Goal: Transaction & Acquisition: Purchase product/service

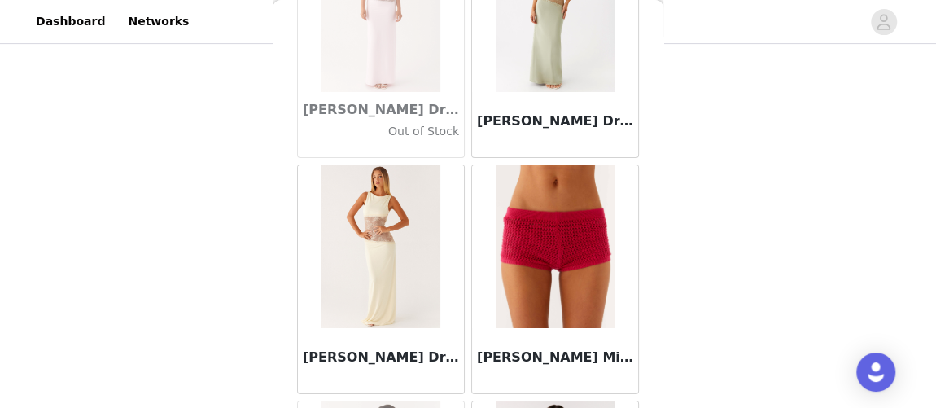
scroll to position [58593, 0]
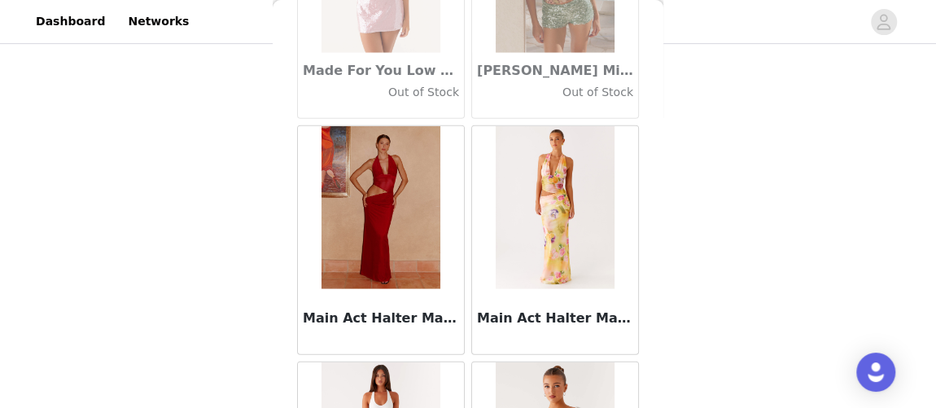
scroll to position [60949, 0]
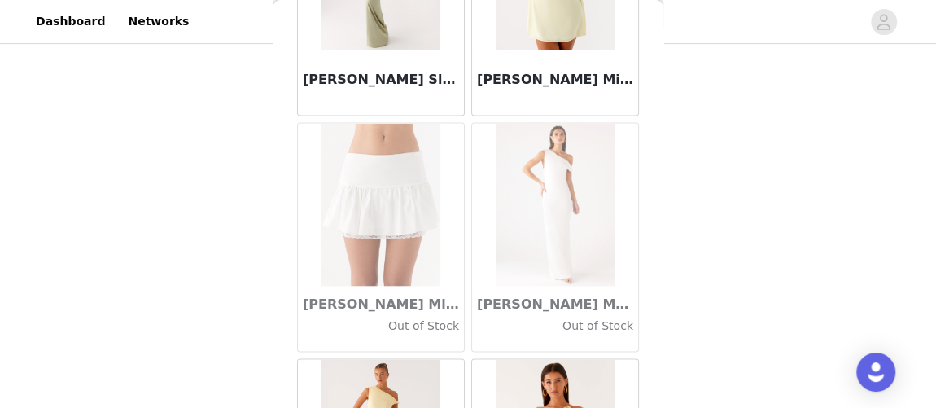
scroll to position [63304, 0]
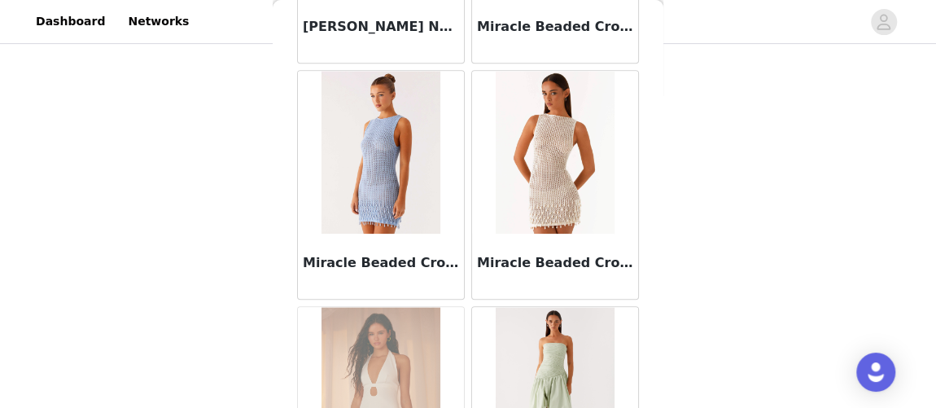
scroll to position [65659, 0]
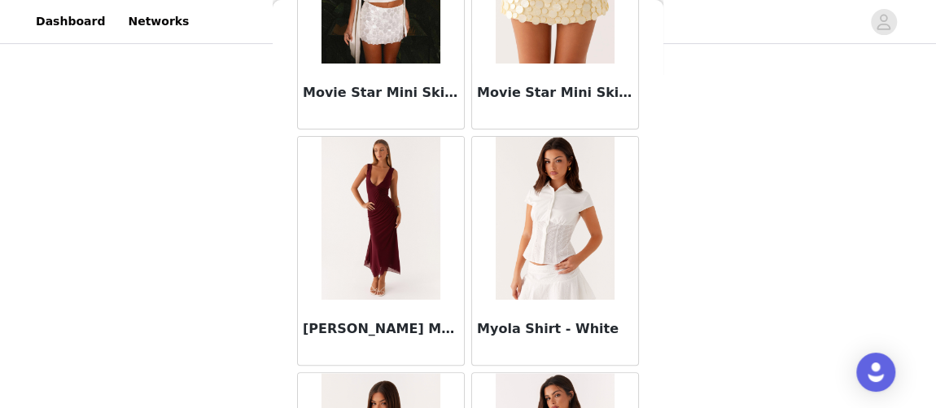
scroll to position [68013, 0]
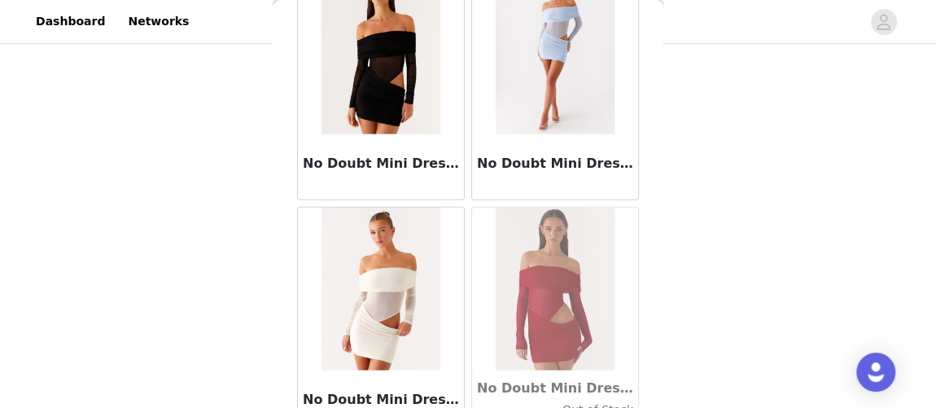
scroll to position [70368, 0]
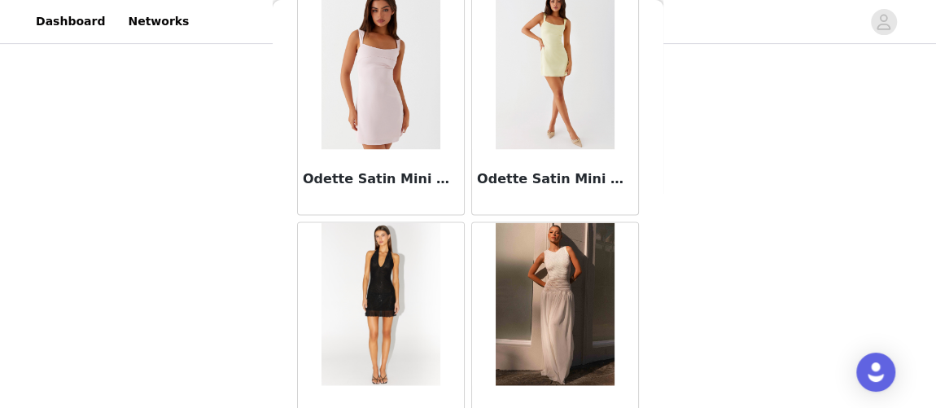
scroll to position [72723, 0]
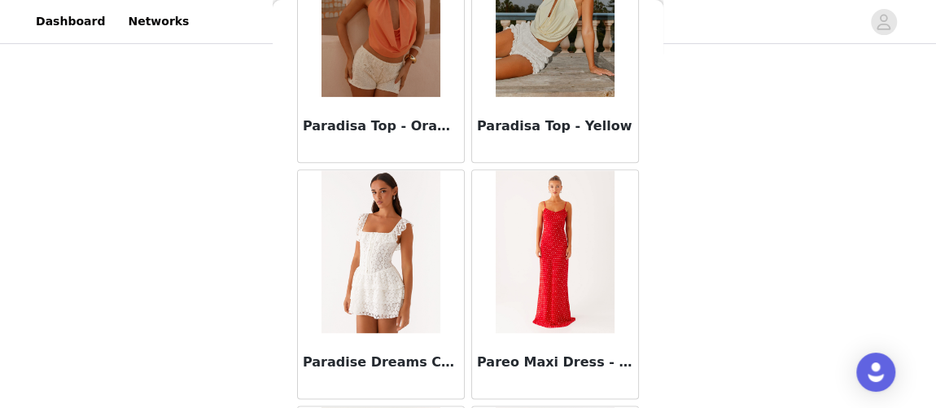
scroll to position [75078, 0]
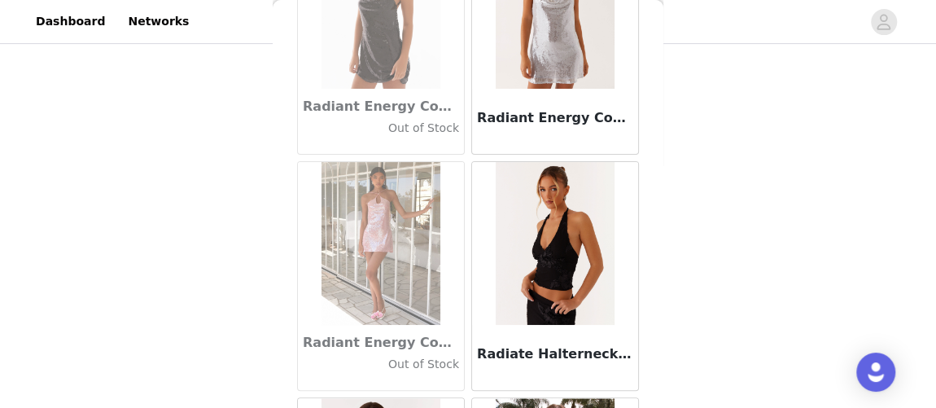
scroll to position [77433, 0]
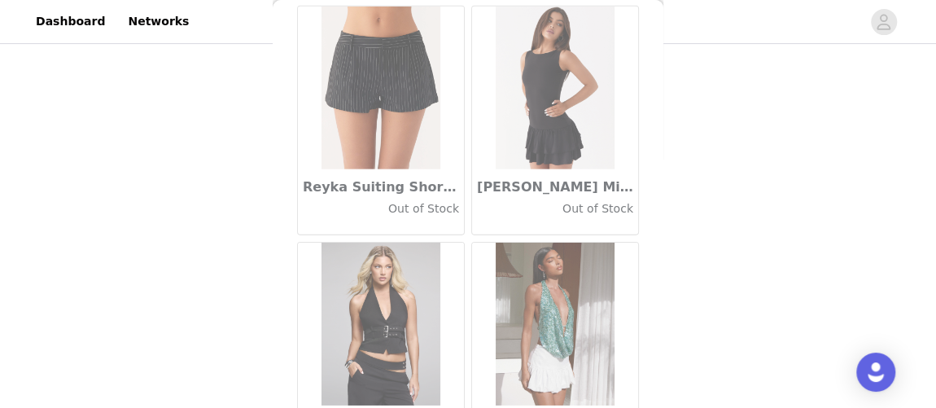
scroll to position [79788, 0]
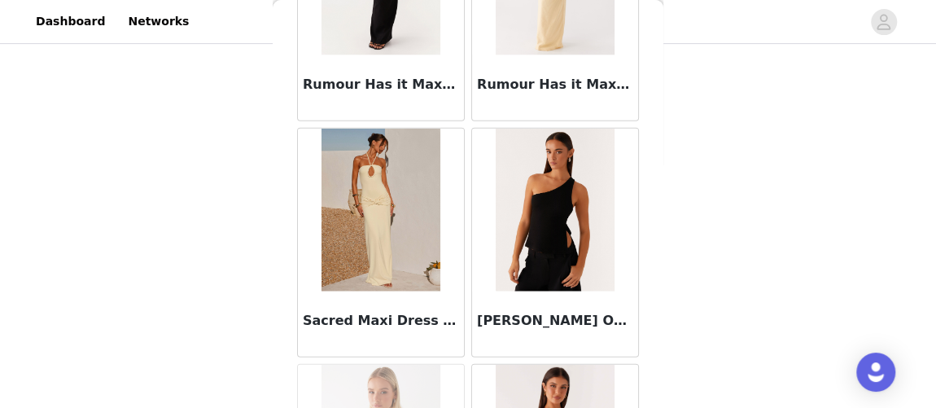
scroll to position [82143, 0]
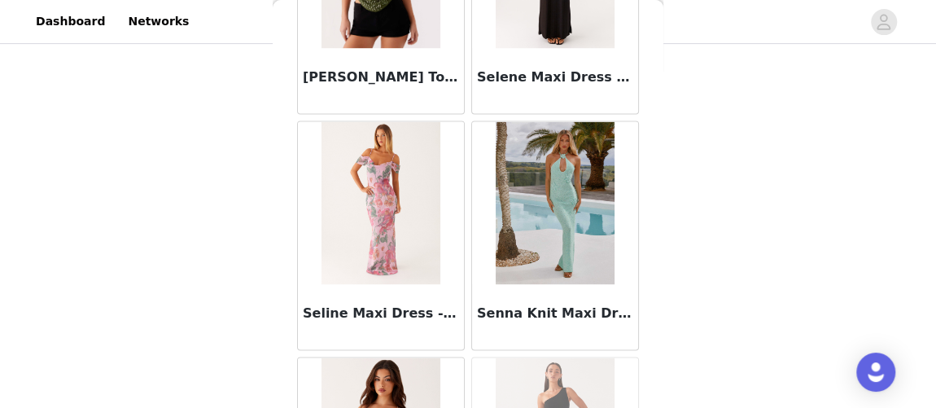
scroll to position [84497, 0]
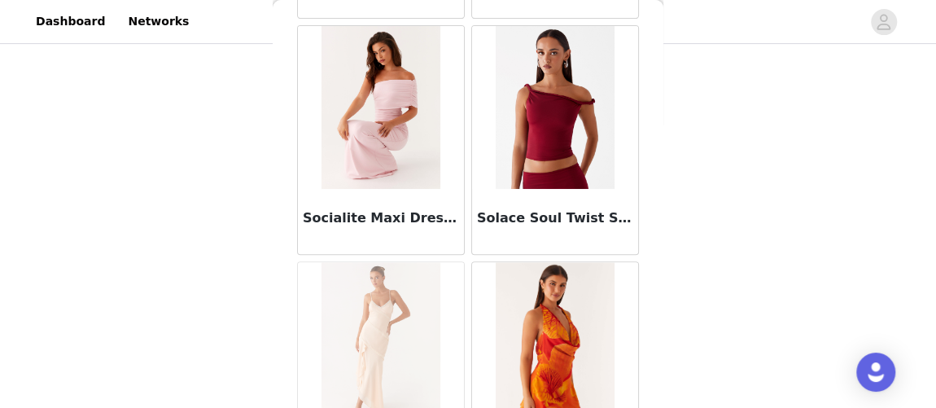
scroll to position [86852, 0]
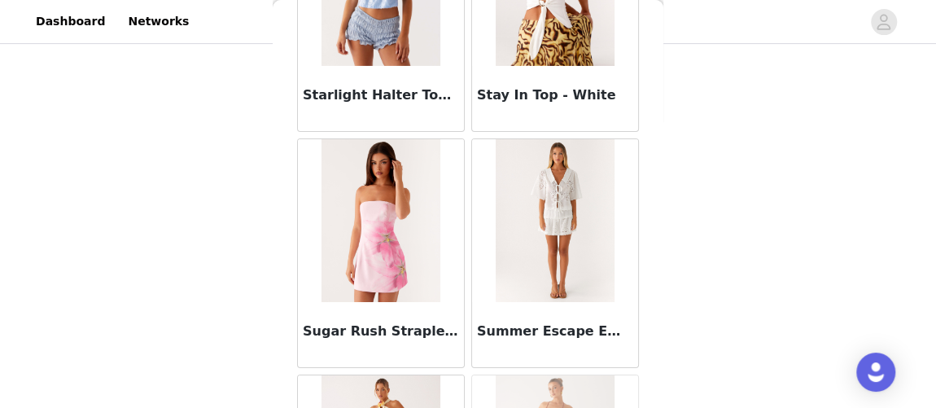
scroll to position [89207, 0]
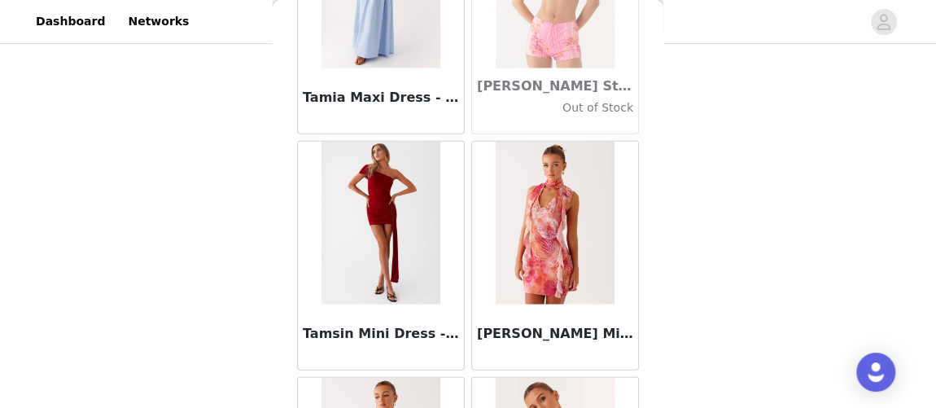
scroll to position [91562, 0]
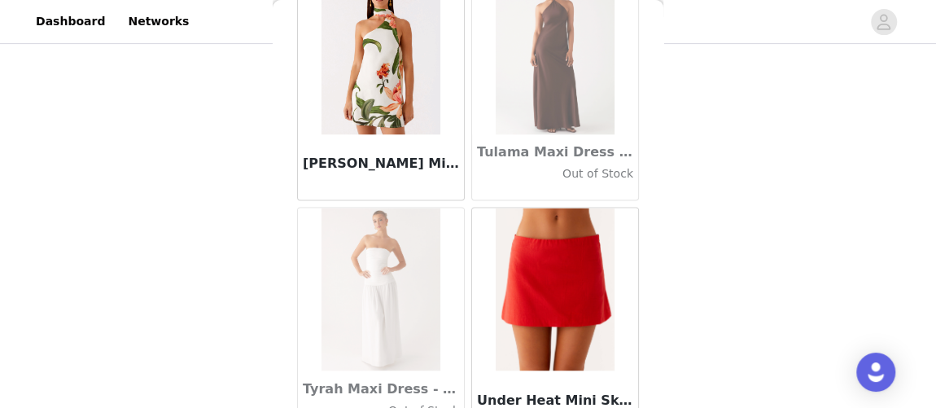
scroll to position [93917, 0]
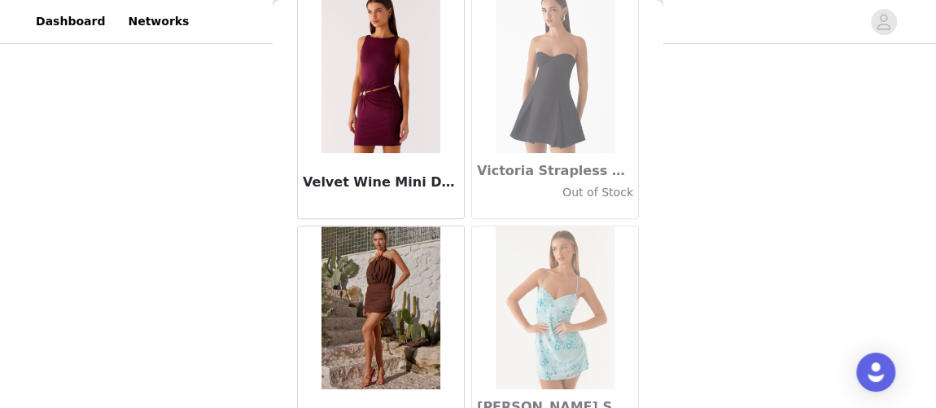
scroll to position [96272, 0]
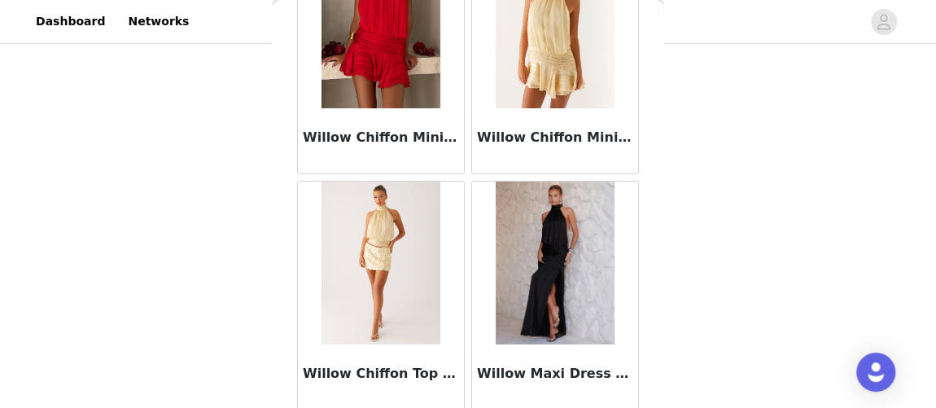
scroll to position [98626, 0]
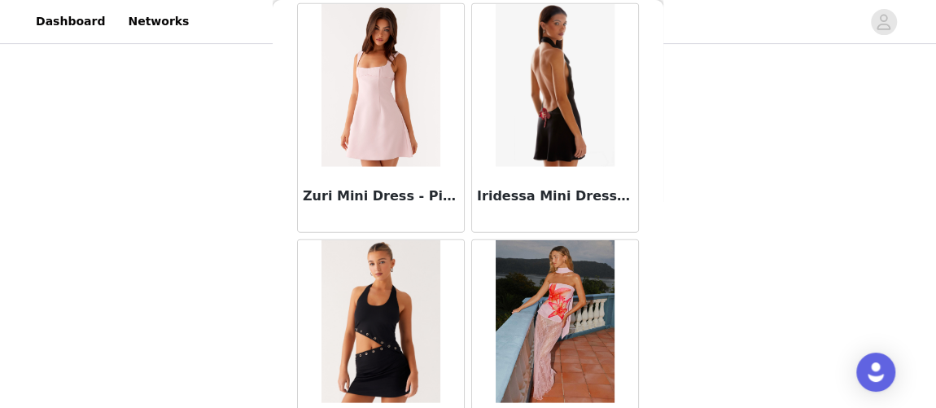
scroll to position [100981, 0]
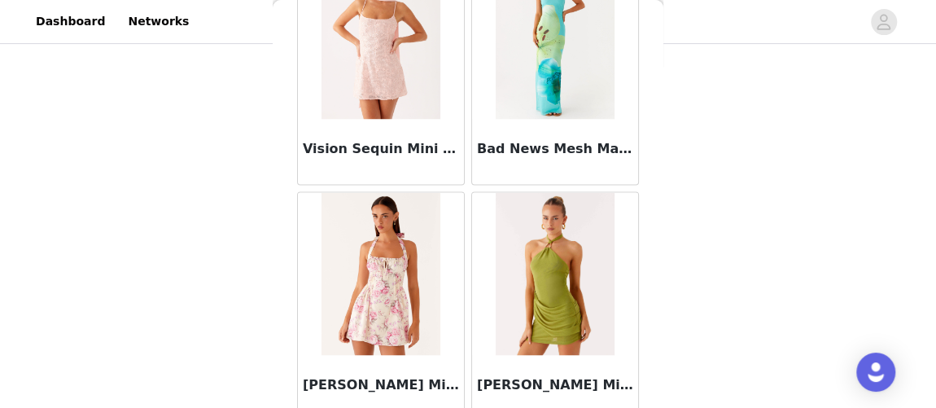
scroll to position [103337, 0]
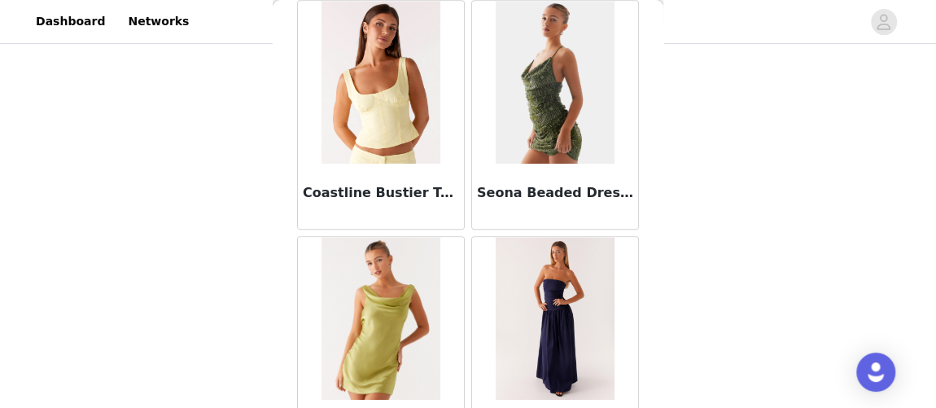
scroll to position [105691, 0]
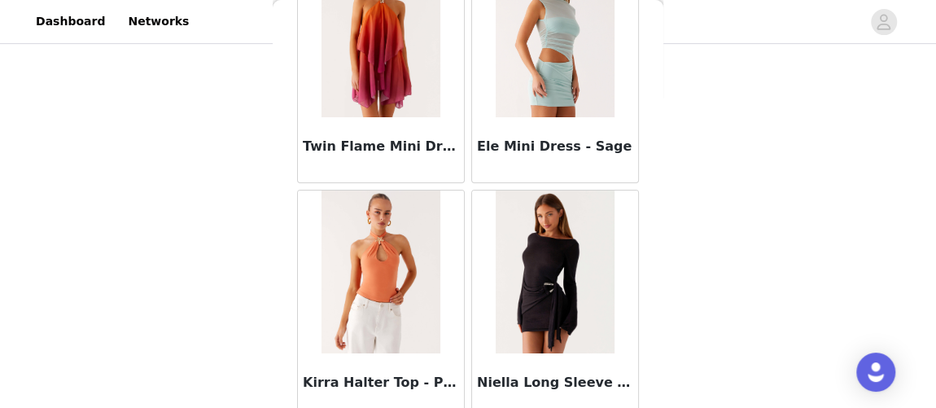
scroll to position [108046, 0]
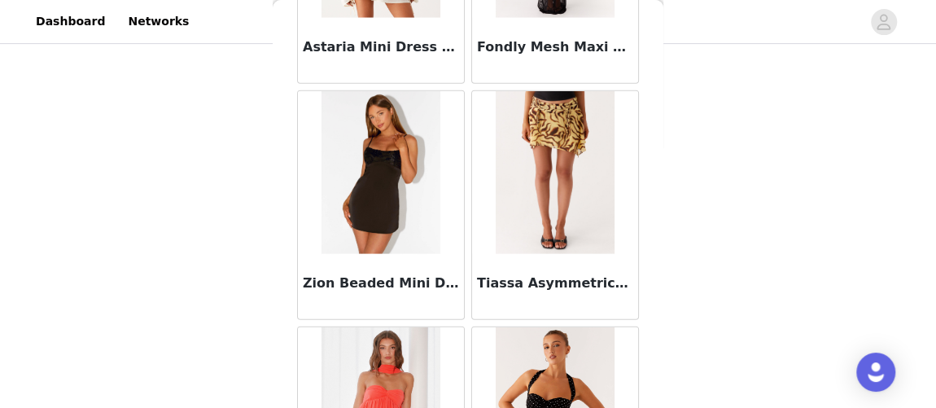
scroll to position [110401, 0]
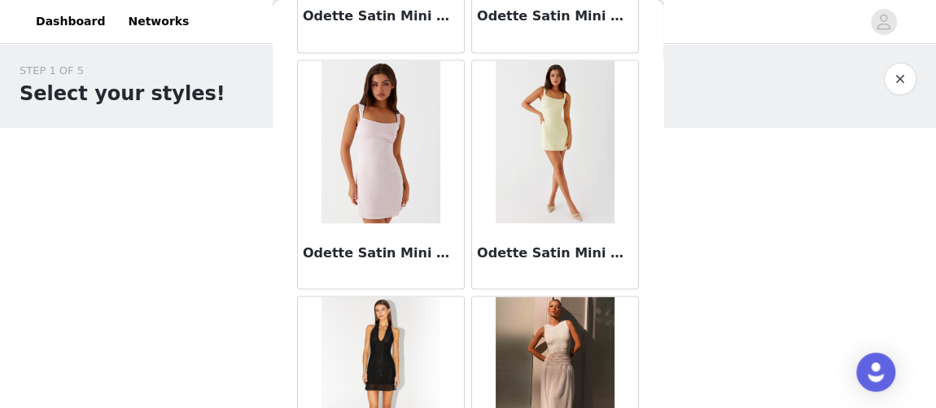
scroll to position [72441, 0]
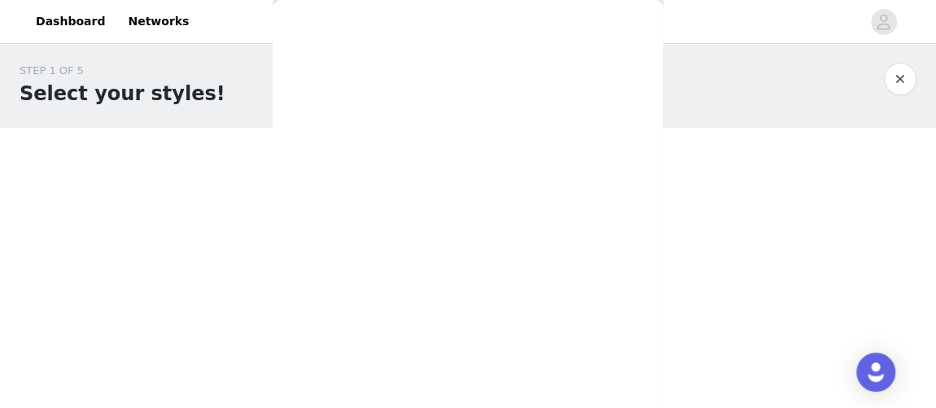
scroll to position [0, 0]
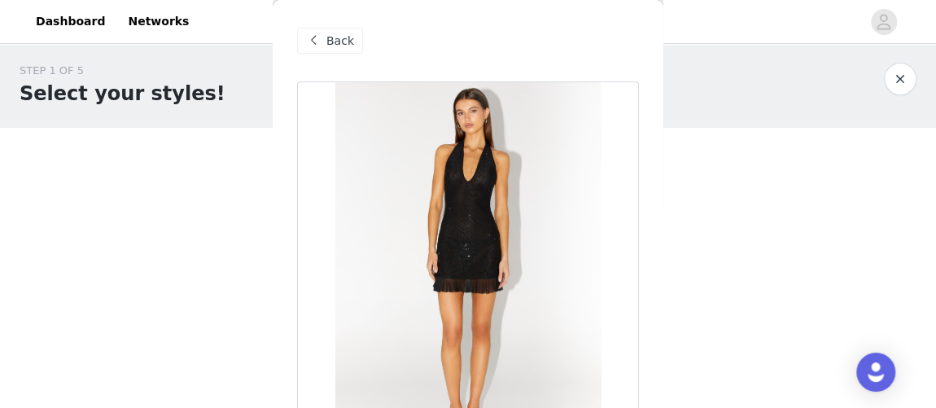
click at [341, 44] on span "Back" at bounding box center [341, 41] width 28 height 17
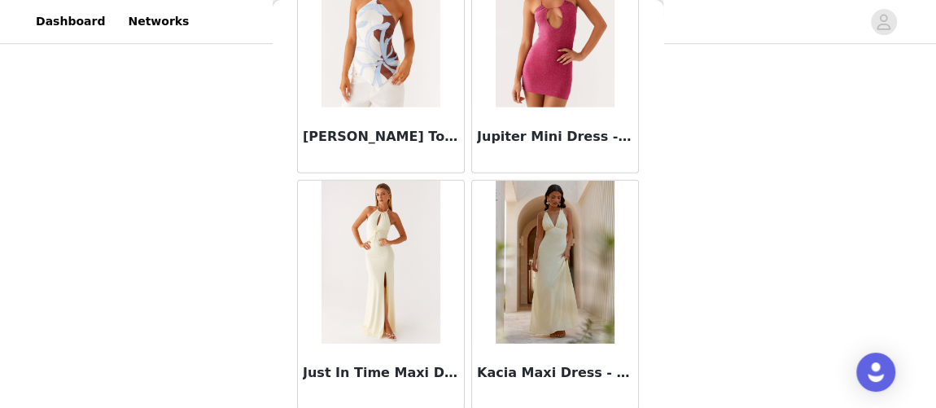
scroll to position [49003, 0]
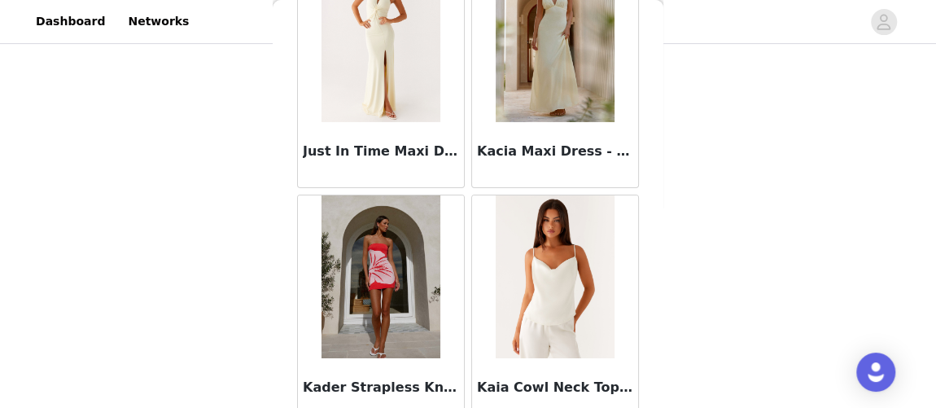
click at [358, 200] on img at bounding box center [381, 276] width 118 height 163
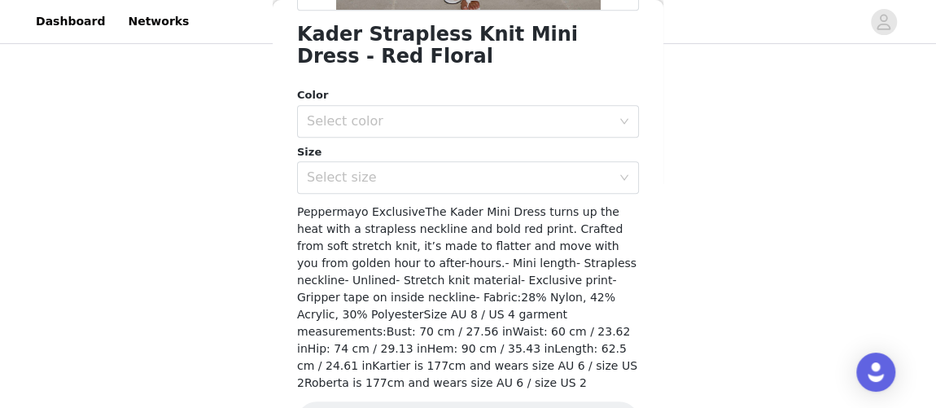
scroll to position [444, 0]
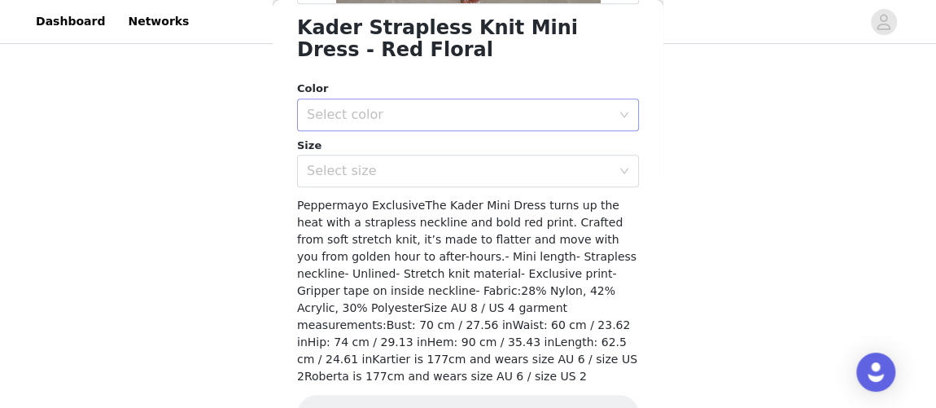
click at [482, 99] on div "Select color" at bounding box center [463, 114] width 312 height 31
click at [467, 148] on li "Red Floral" at bounding box center [462, 150] width 331 height 26
click at [464, 179] on div "Select size" at bounding box center [463, 171] width 312 height 31
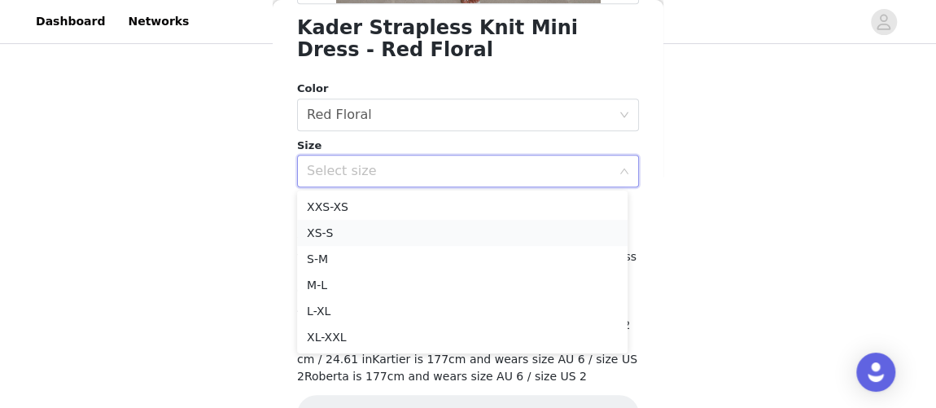
click at [324, 239] on li "XS-S" at bounding box center [462, 233] width 331 height 26
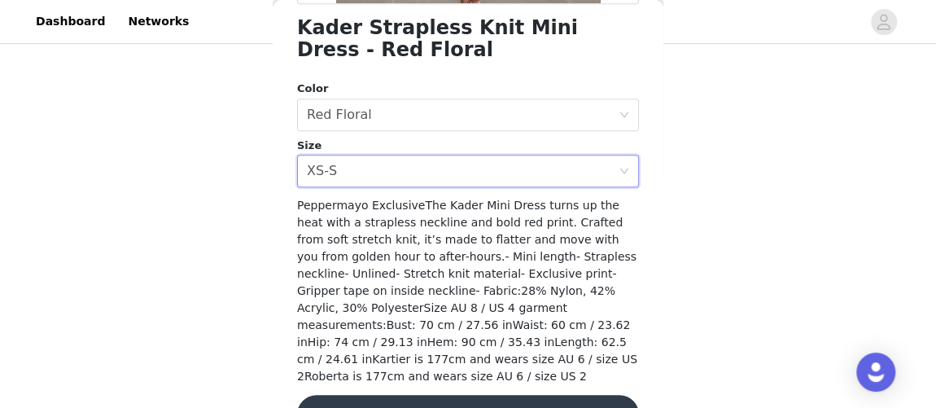
click at [441, 395] on button "Add Product" at bounding box center [468, 414] width 342 height 39
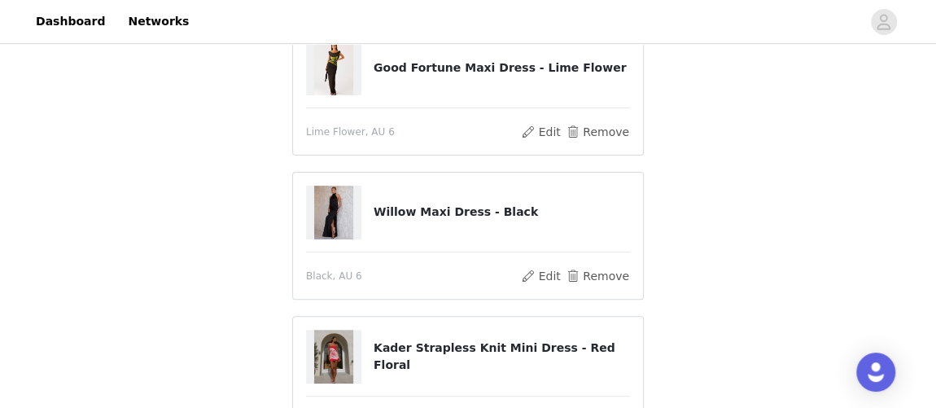
scroll to position [152, 0]
click at [622, 133] on button "Remove" at bounding box center [597, 133] width 65 height 20
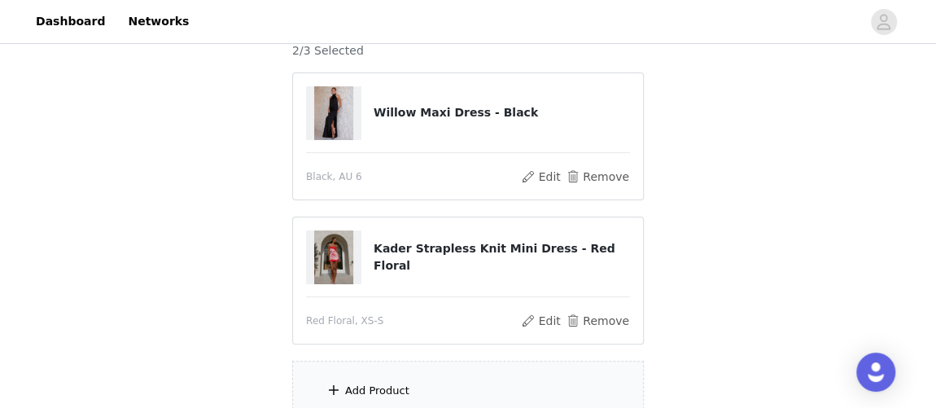
click at [358, 384] on div "Add Product" at bounding box center [377, 391] width 64 height 16
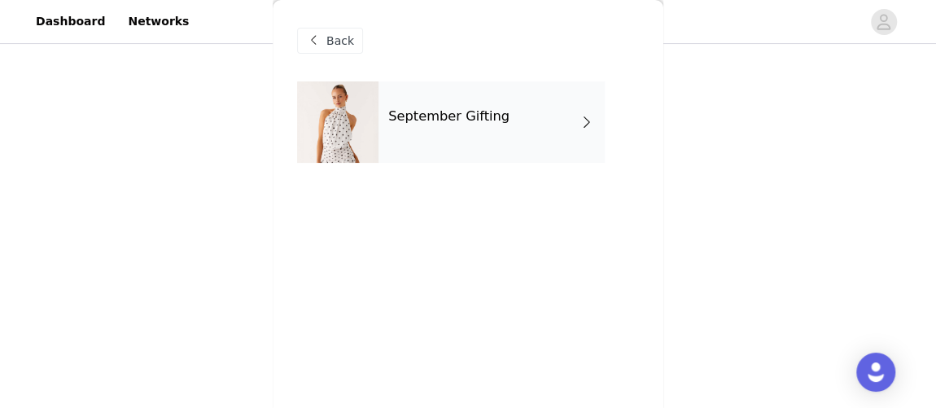
click at [545, 110] on div "September Gifting" at bounding box center [492, 121] width 226 height 81
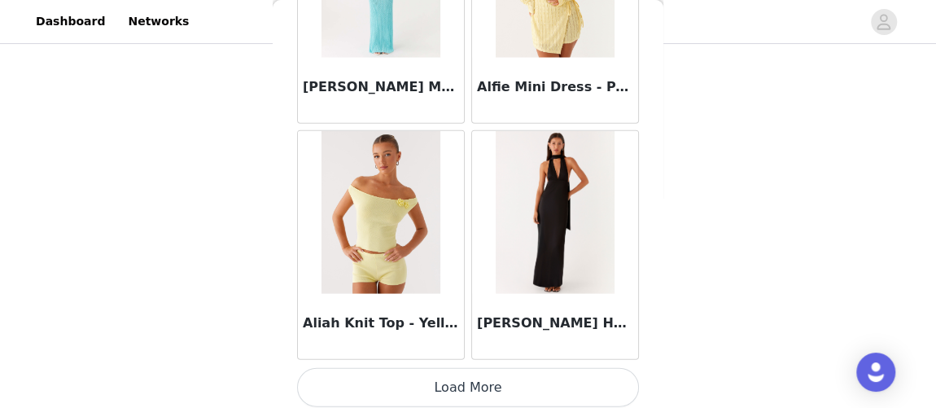
click at [520, 368] on button "Load More" at bounding box center [468, 387] width 342 height 39
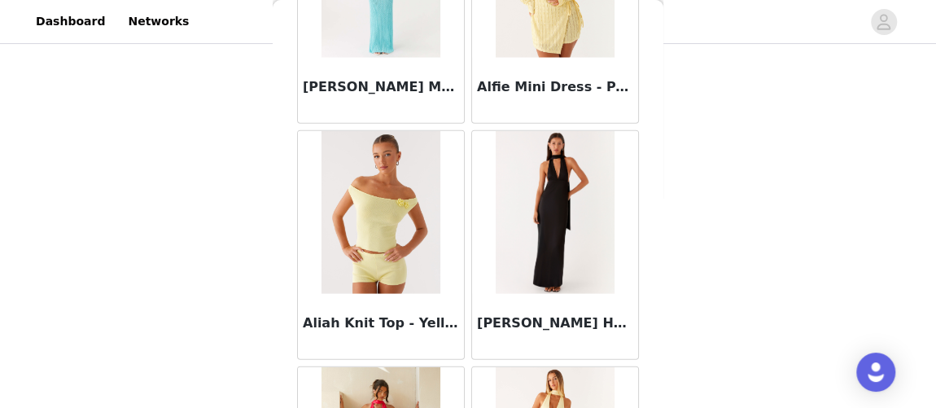
scroll to position [4432, 0]
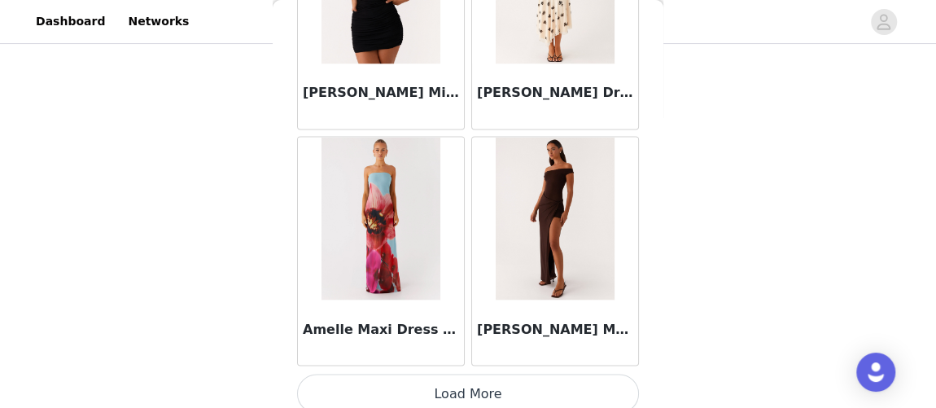
click at [550, 382] on button "Load More" at bounding box center [468, 393] width 342 height 39
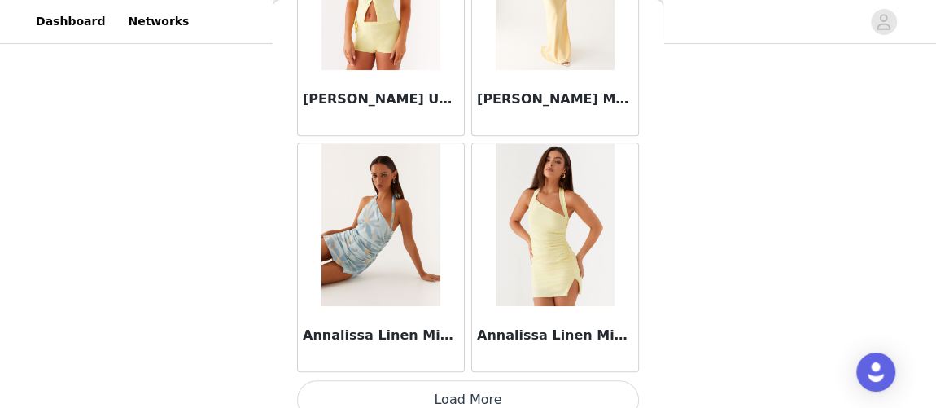
click at [546, 388] on button "Load More" at bounding box center [468, 399] width 342 height 39
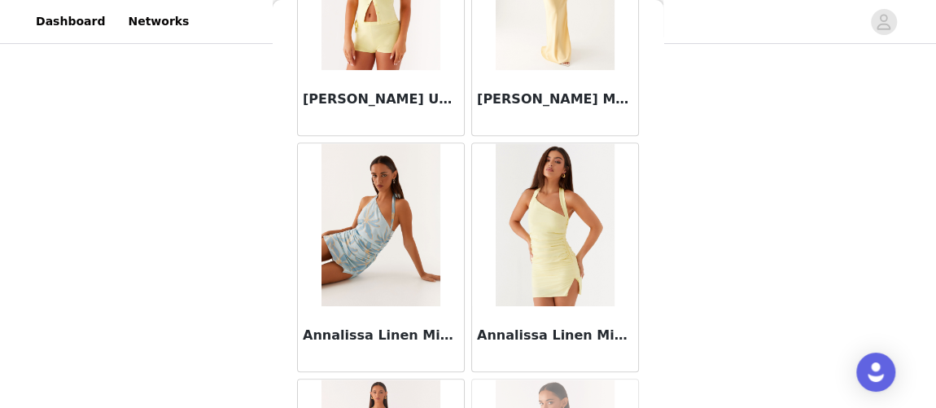
scroll to position [9142, 0]
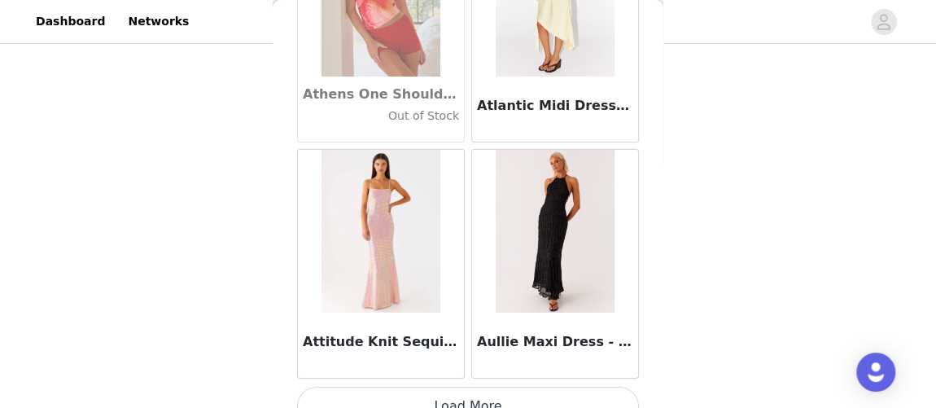
click at [563, 387] on button "Load More" at bounding box center [468, 406] width 342 height 39
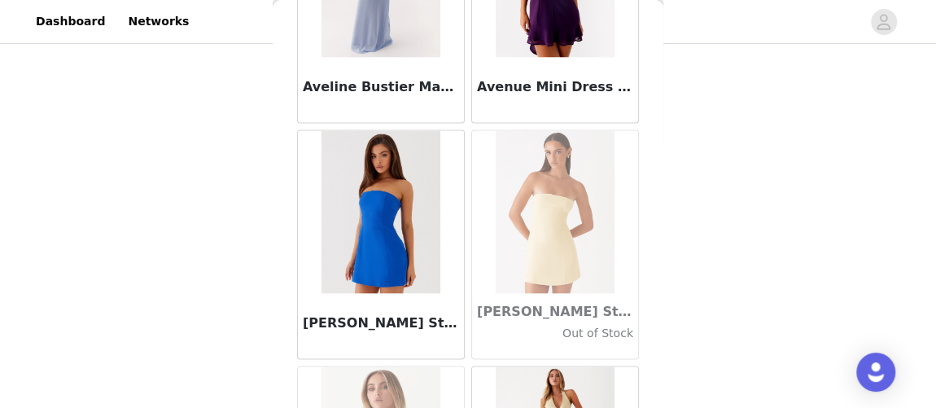
scroll to position [11496, 0]
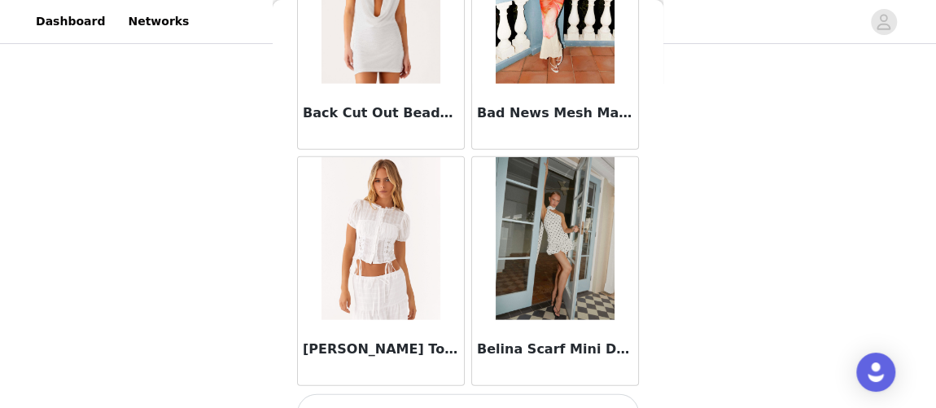
click at [533, 394] on button "Load More" at bounding box center [468, 413] width 342 height 39
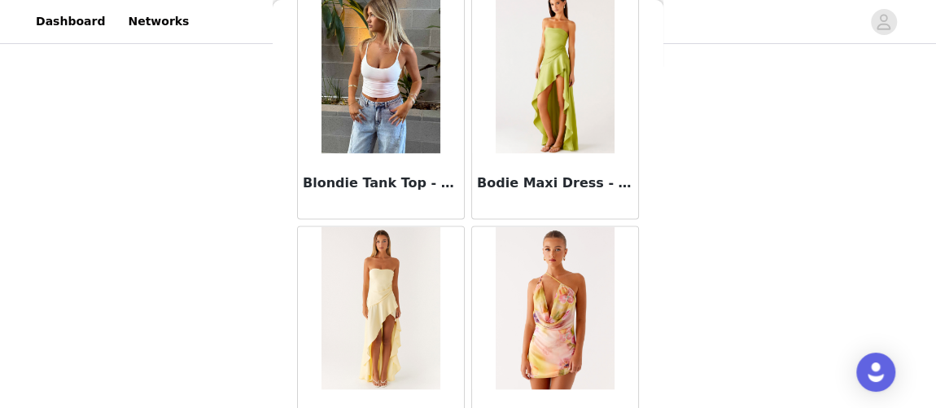
scroll to position [13851, 0]
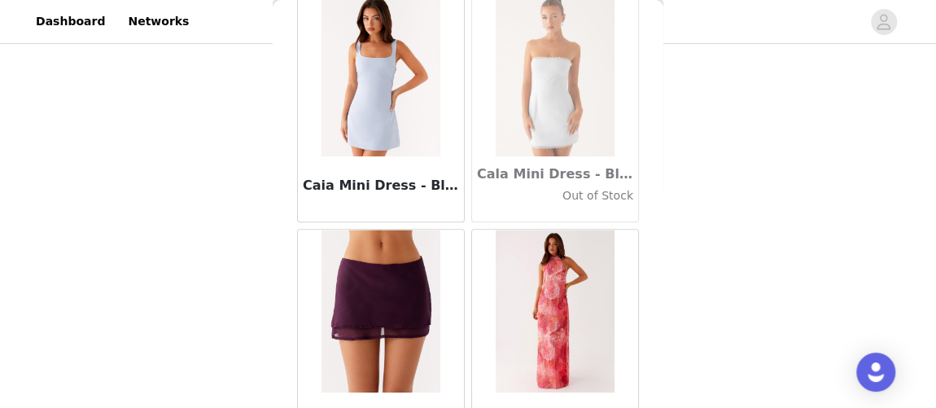
scroll to position [16206, 0]
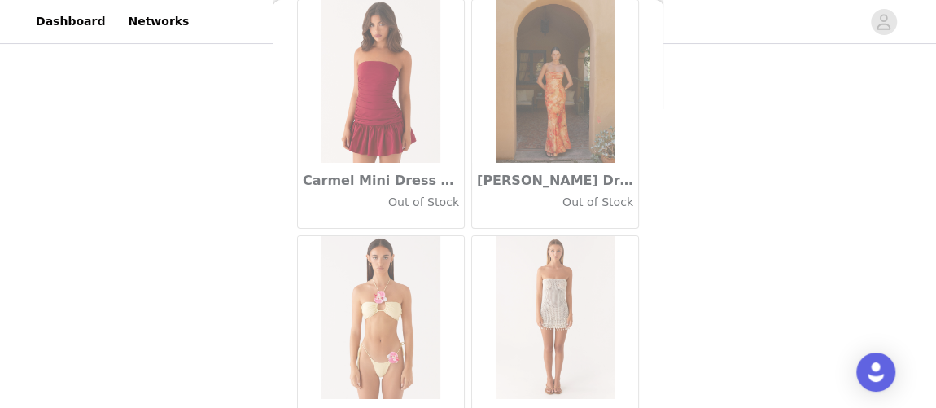
scroll to position [18561, 0]
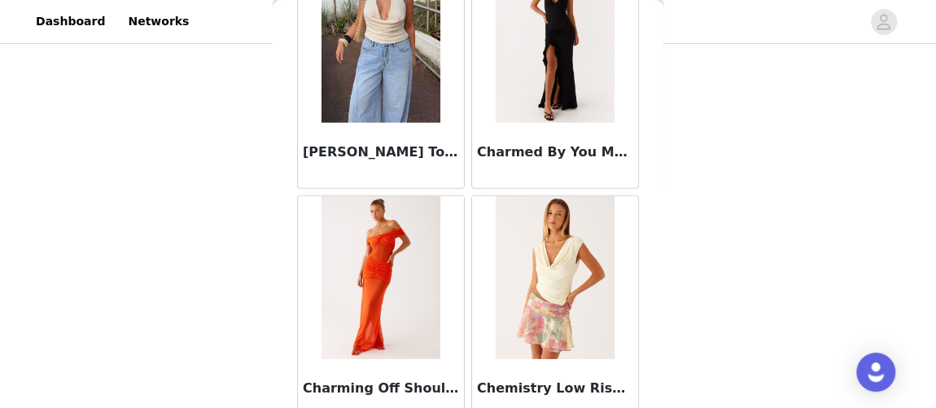
scroll to position [20916, 0]
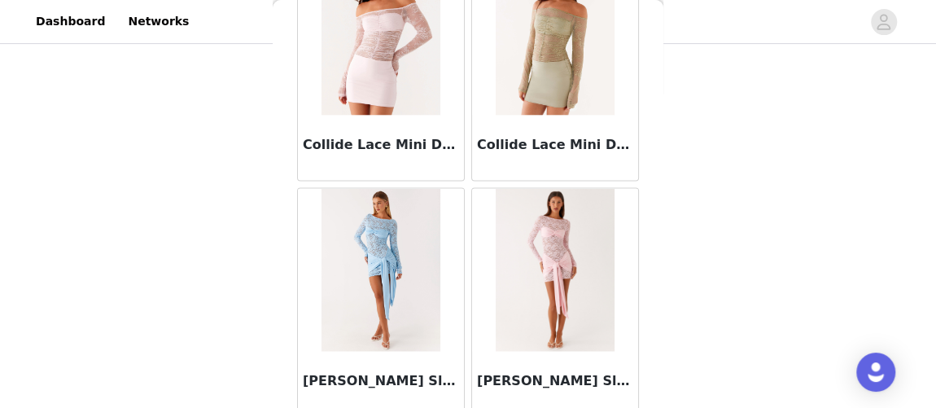
scroll to position [226, 0]
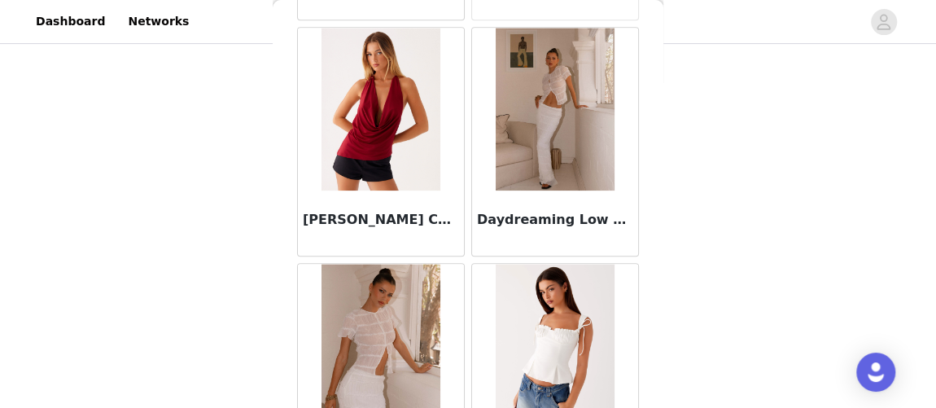
scroll to position [25626, 0]
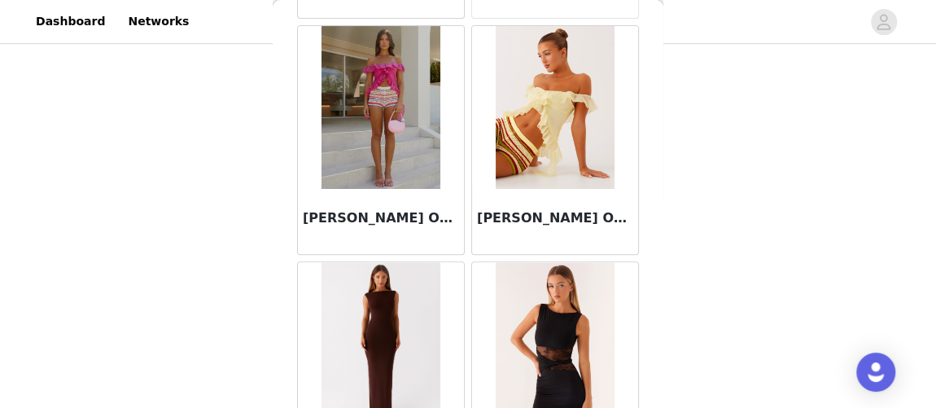
scroll to position [27980, 0]
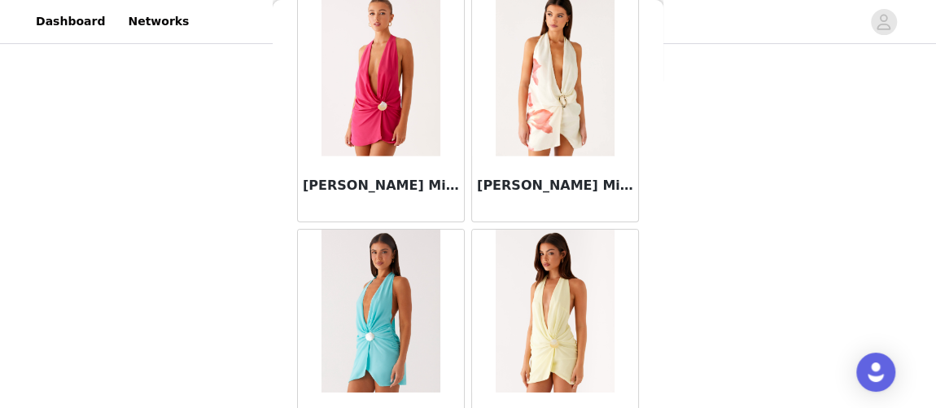
scroll to position [30335, 0]
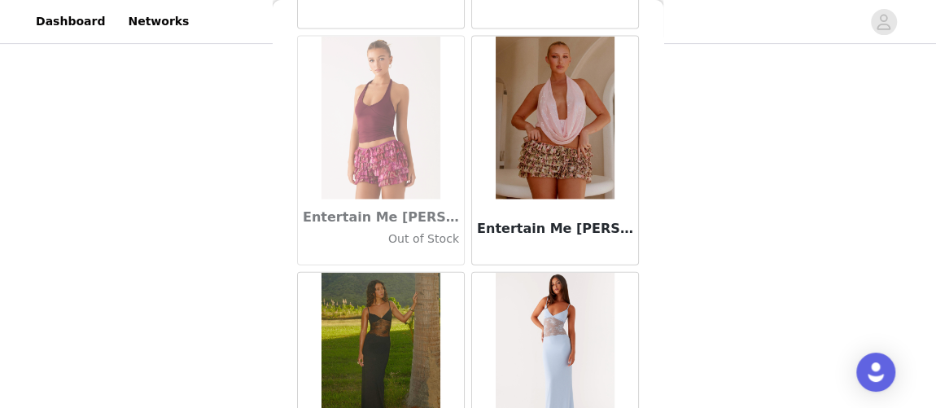
scroll to position [32690, 0]
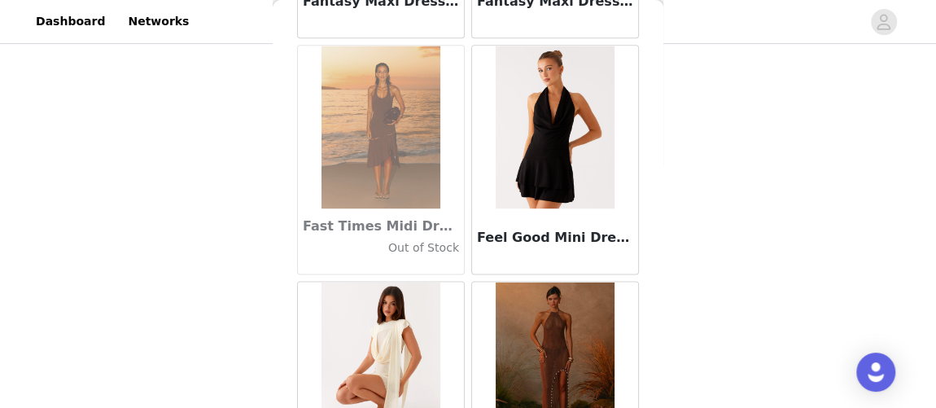
scroll to position [35045, 0]
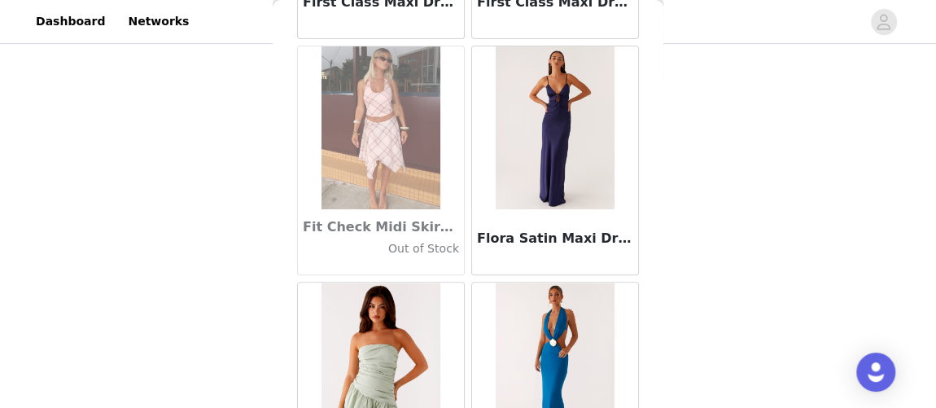
scroll to position [37400, 0]
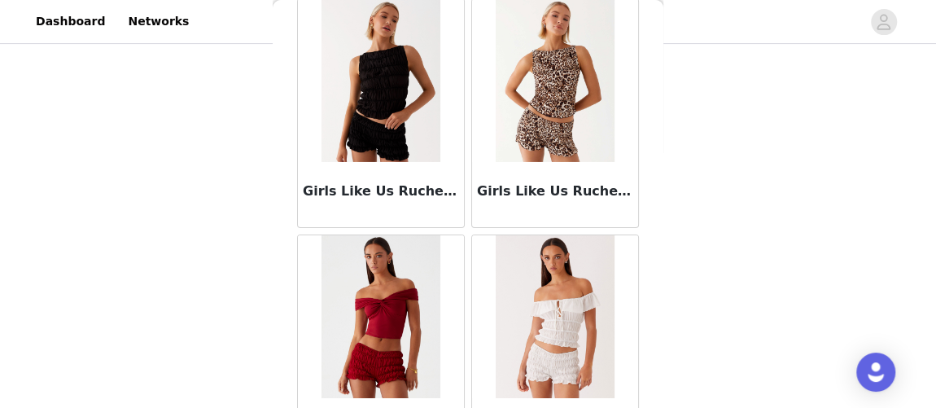
scroll to position [39755, 0]
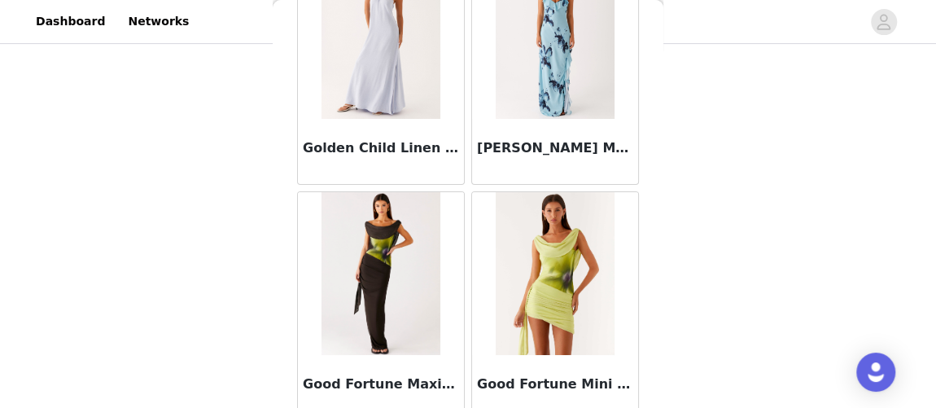
scroll to position [40347, 0]
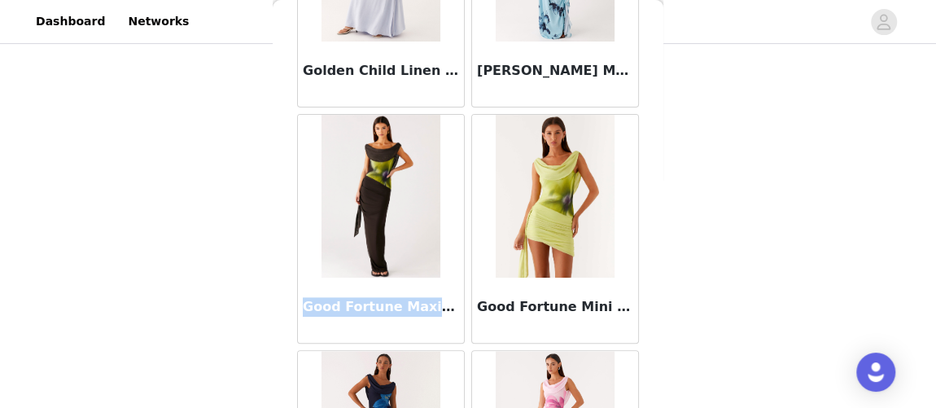
drag, startPoint x: 304, startPoint y: 199, endPoint x: 445, endPoint y: 203, distance: 141.7
click at [445, 297] on h3 "Good Fortune Maxi Dress - Lime Flower" at bounding box center [381, 307] width 156 height 20
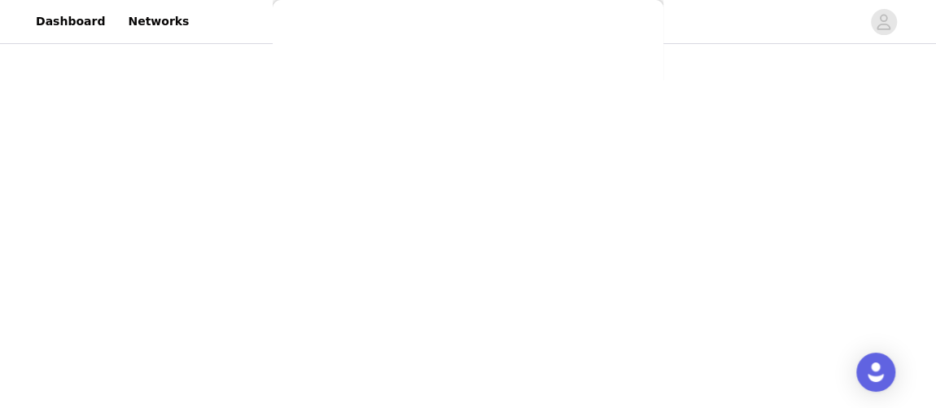
scroll to position [523, 0]
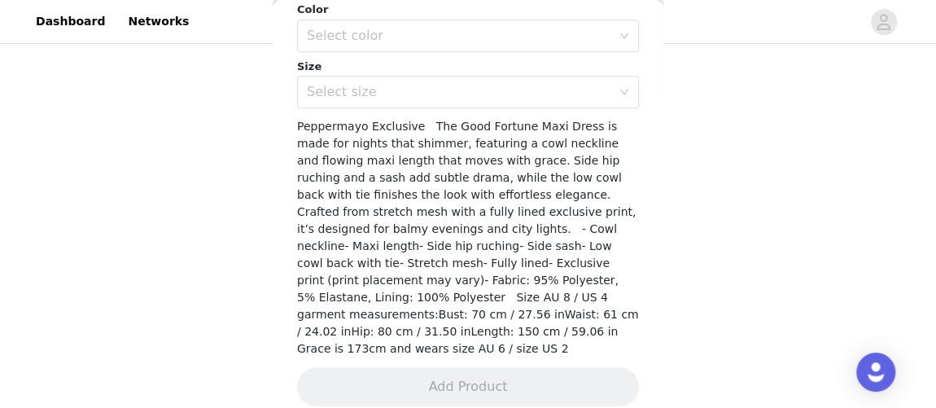
copy h3 "Good Fortune Maxi Dres"
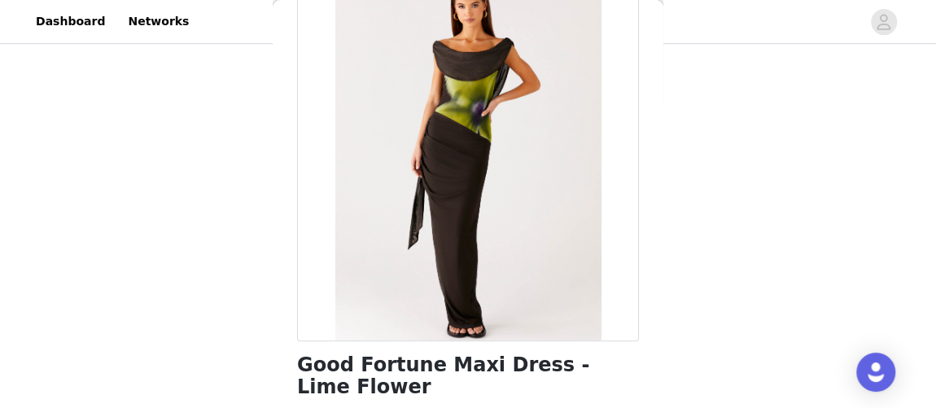
scroll to position [5, 0]
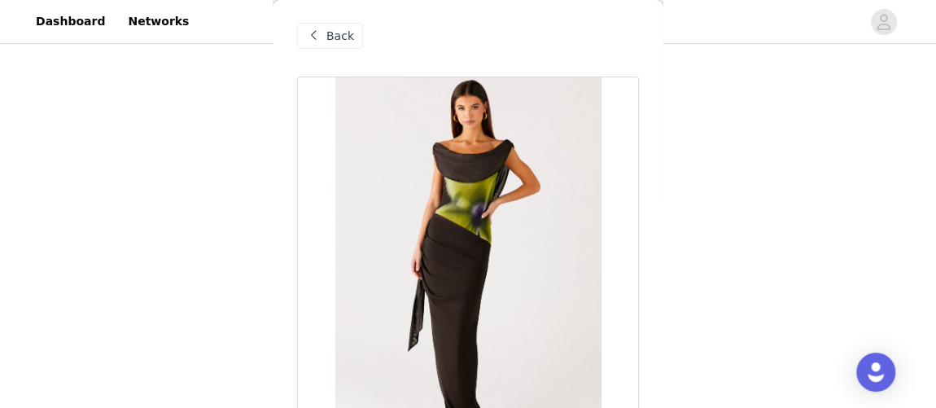
click at [344, 33] on span "Back" at bounding box center [341, 36] width 28 height 17
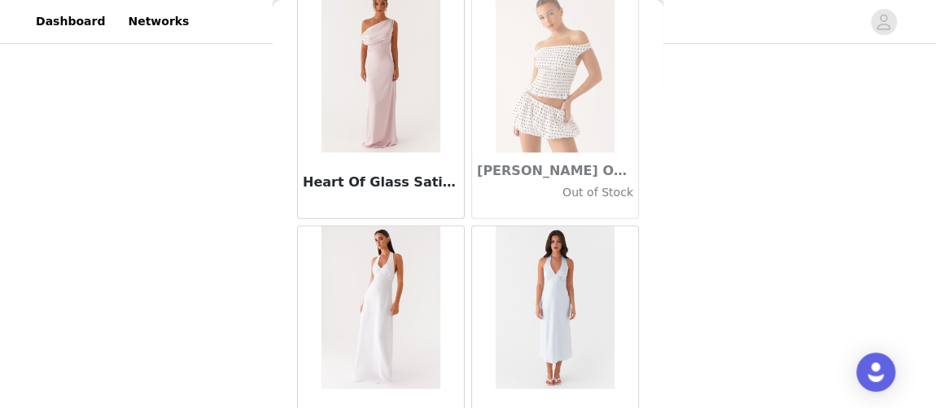
scroll to position [42109, 0]
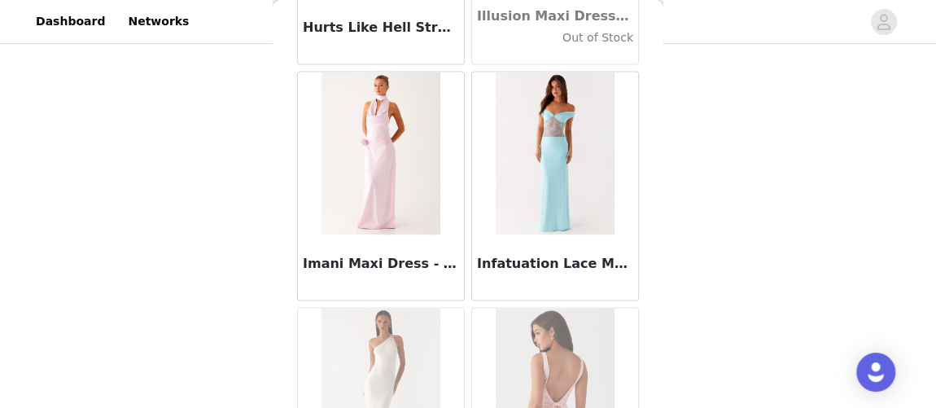
scroll to position [44464, 0]
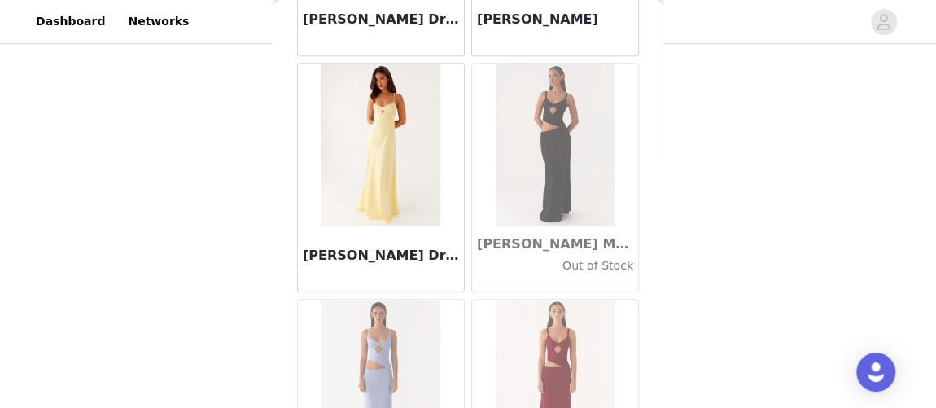
scroll to position [46819, 0]
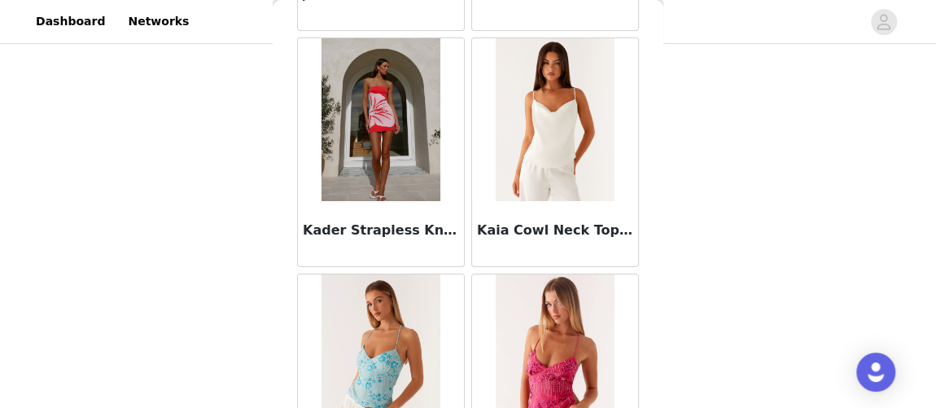
scroll to position [49174, 0]
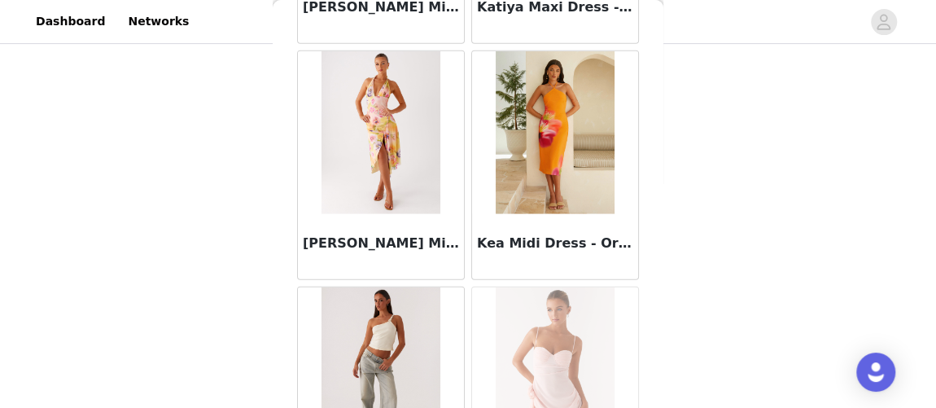
scroll to position [51529, 0]
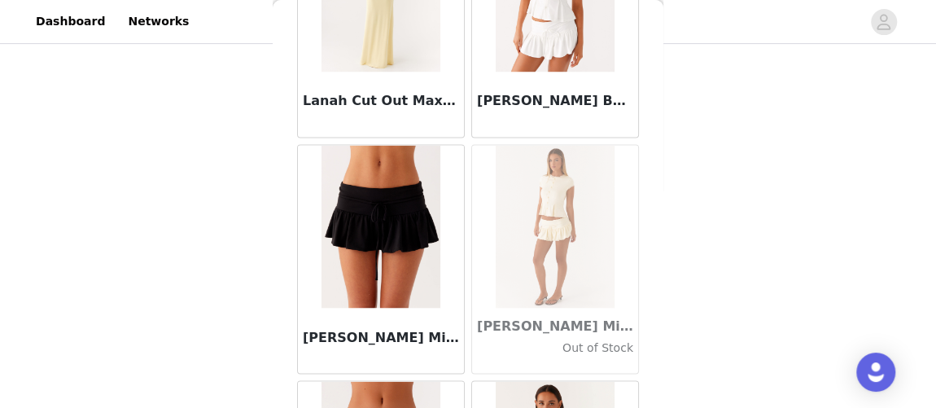
scroll to position [53884, 0]
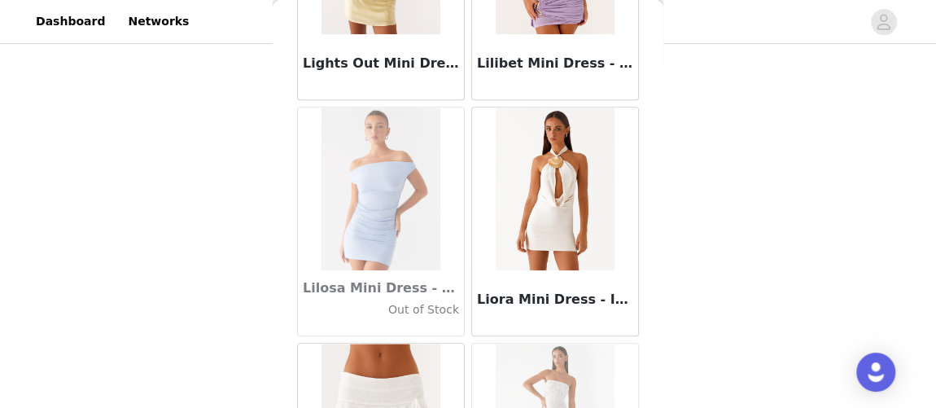
scroll to position [56238, 0]
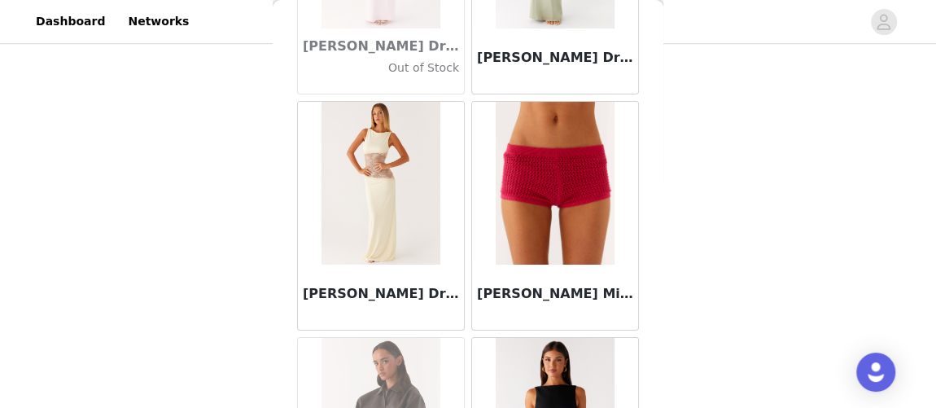
scroll to position [58593, 0]
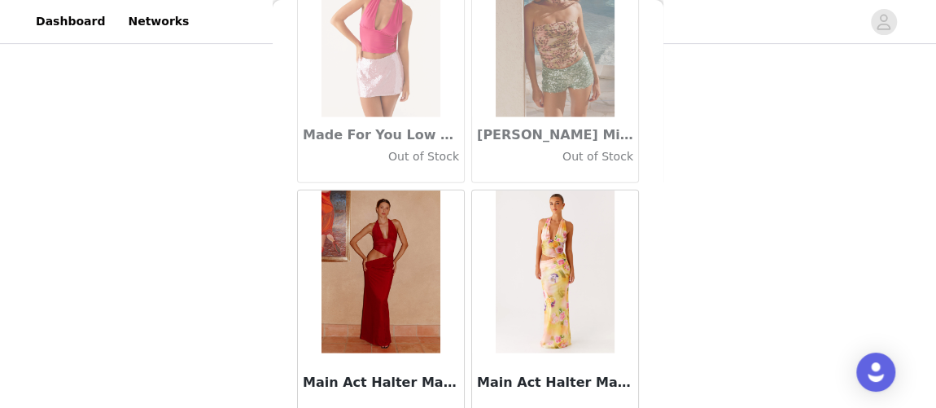
scroll to position [60949, 0]
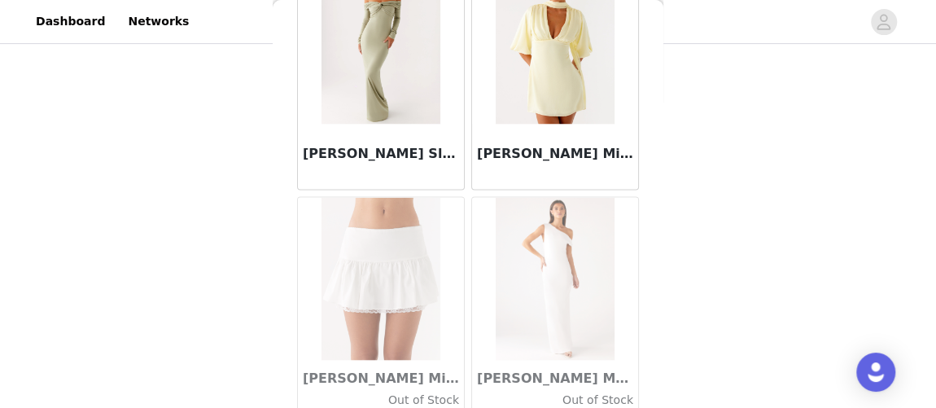
scroll to position [63304, 0]
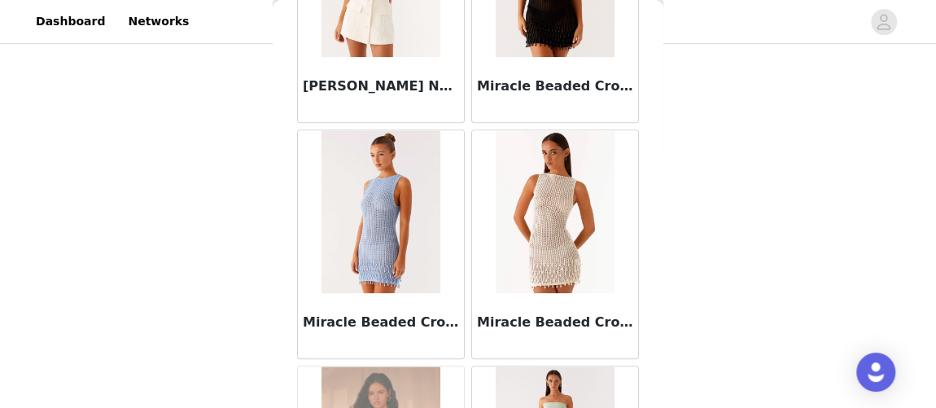
scroll to position [65659, 0]
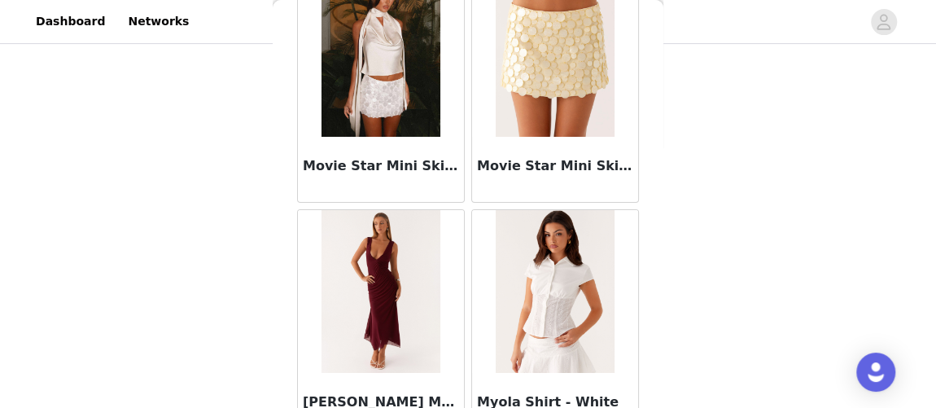
scroll to position [68013, 0]
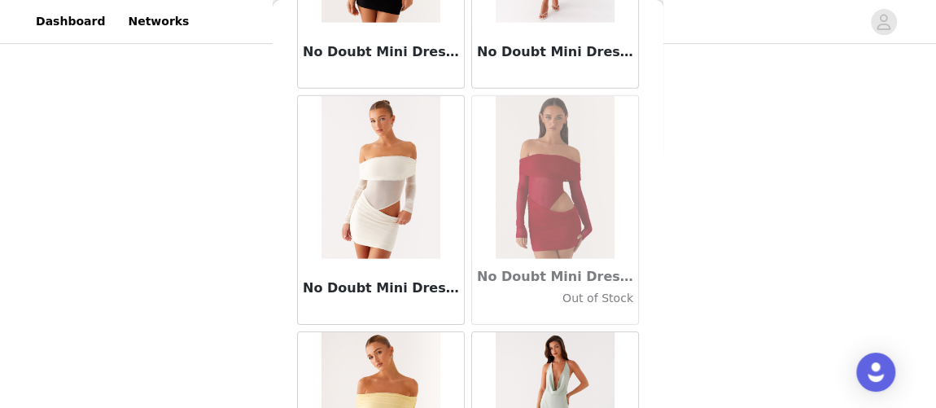
scroll to position [70368, 0]
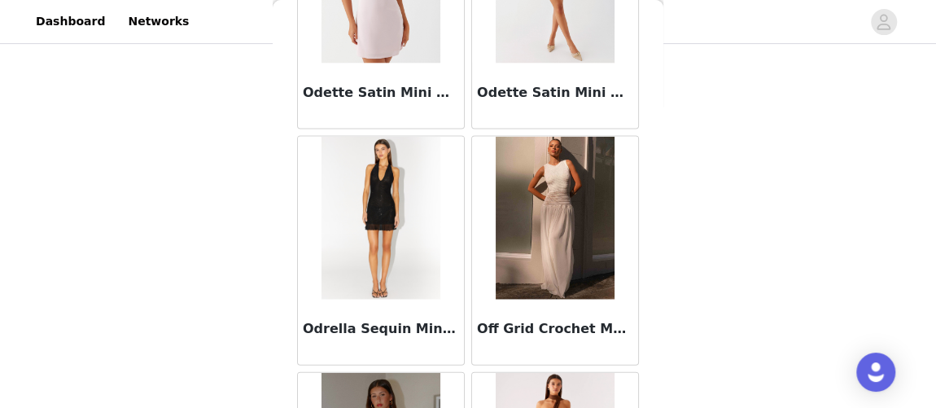
scroll to position [72723, 0]
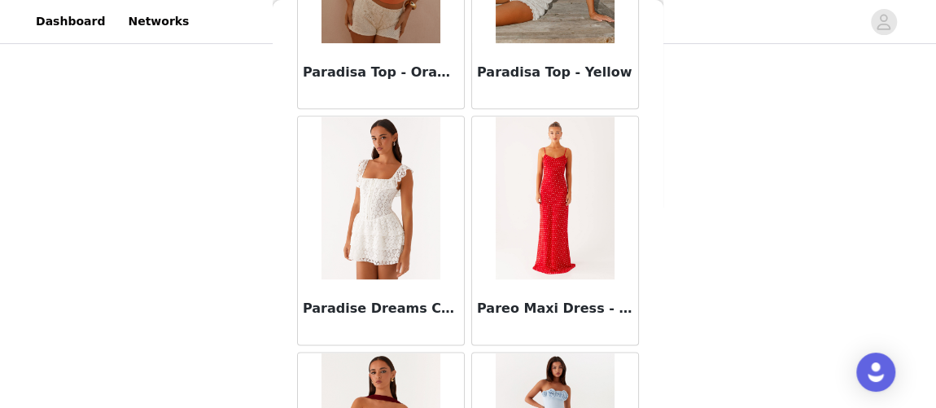
scroll to position [75078, 0]
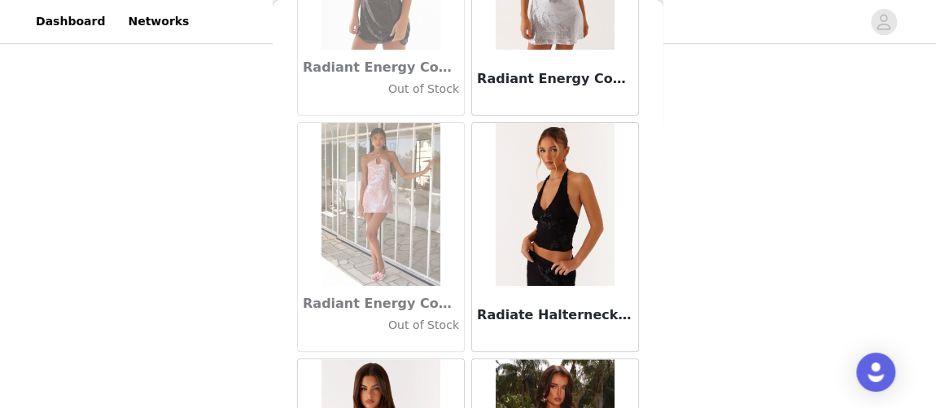
scroll to position [77433, 0]
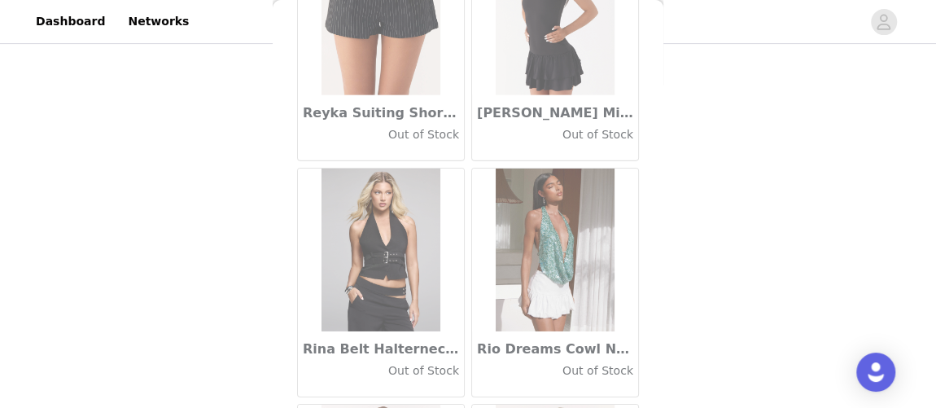
scroll to position [79788, 0]
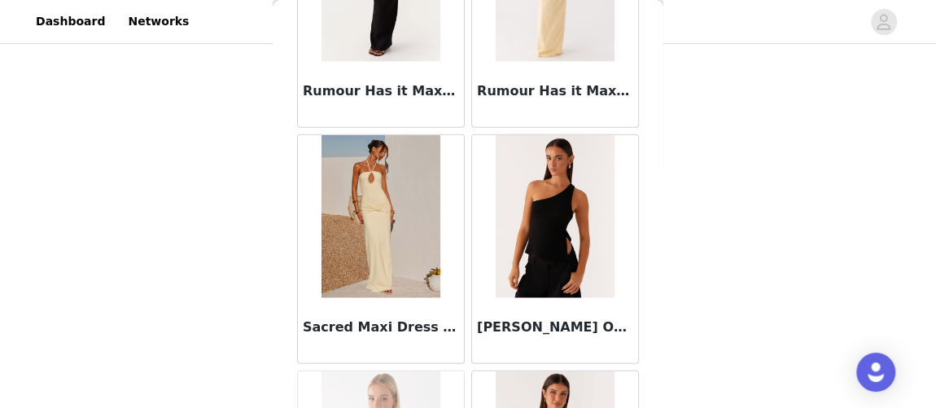
scroll to position [82143, 0]
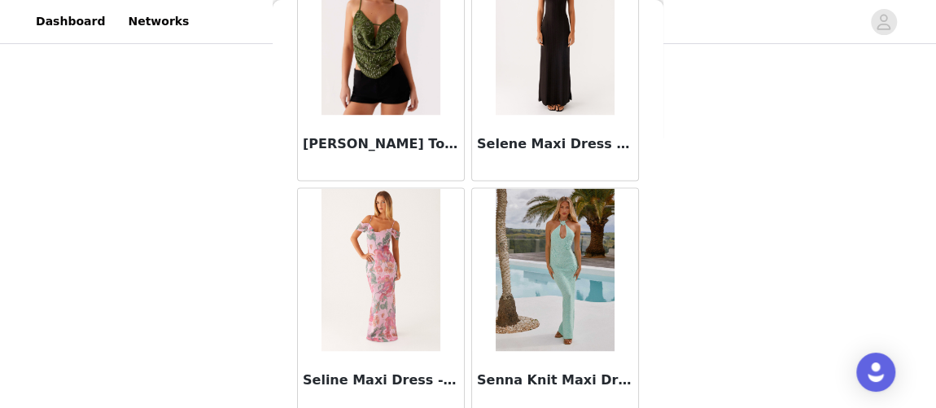
scroll to position [84497, 0]
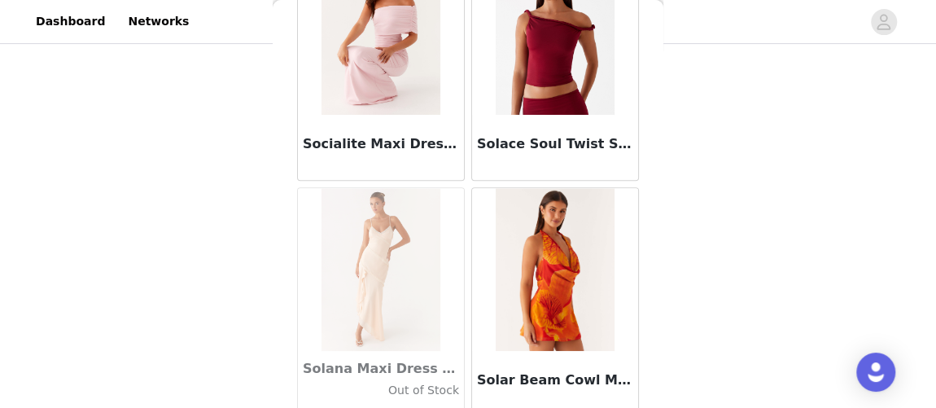
scroll to position [86852, 0]
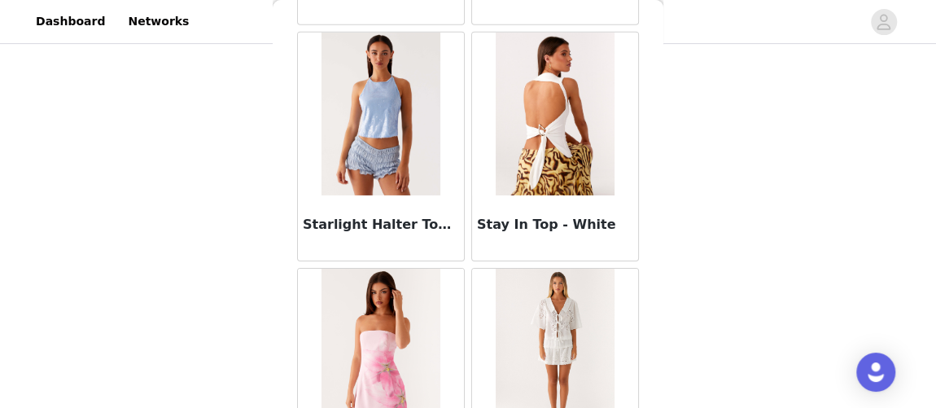
scroll to position [89207, 0]
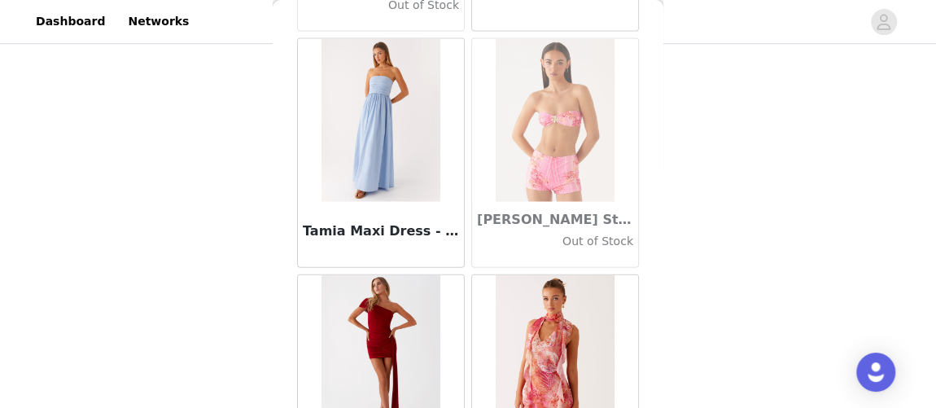
scroll to position [91562, 0]
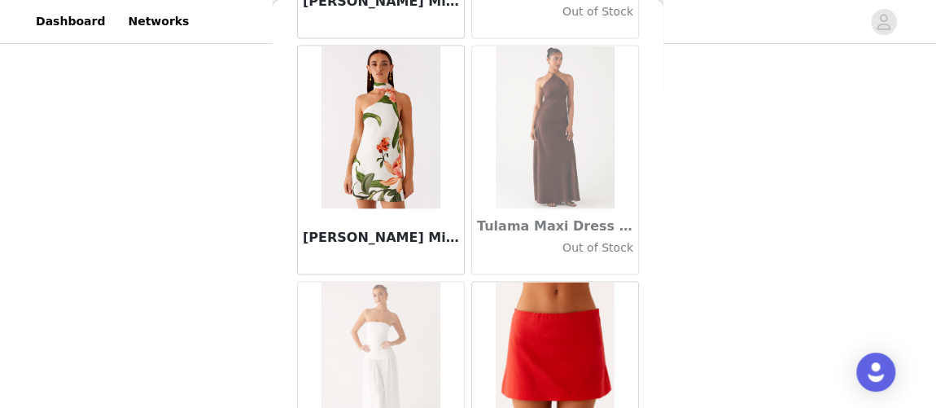
scroll to position [93917, 0]
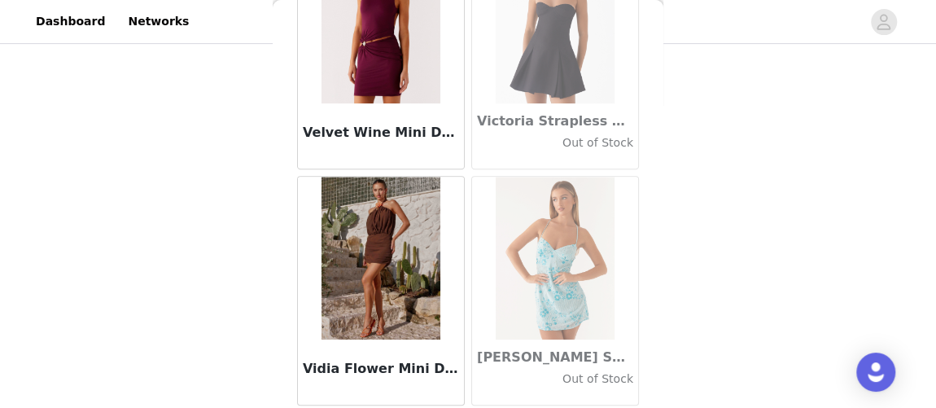
scroll to position [96272, 0]
